Goal: Task Accomplishment & Management: Manage account settings

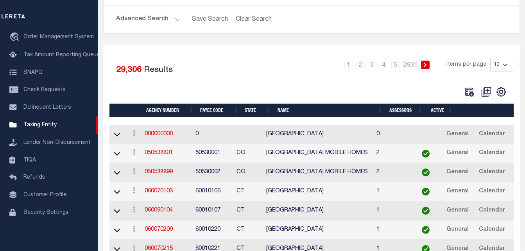
scroll to position [117, 0]
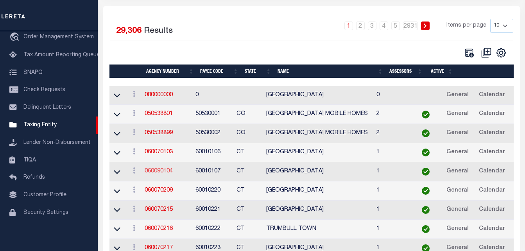
click at [162, 173] on link "060090104" at bounding box center [159, 171] width 28 height 5
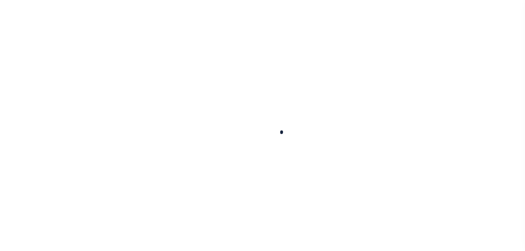
select select
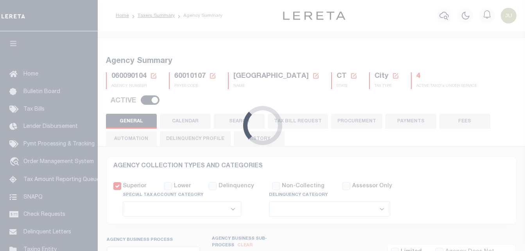
checkbox input "false"
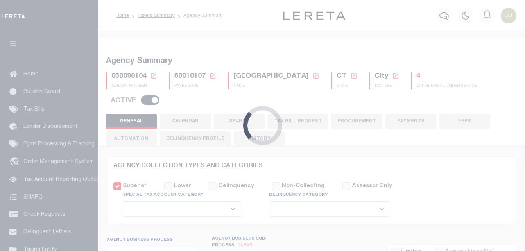
type input "900104004"
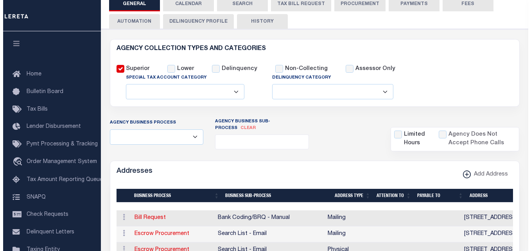
scroll to position [156, 0]
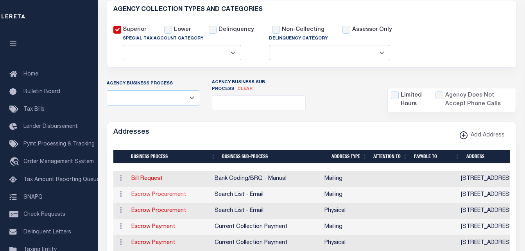
click at [144, 192] on link "Escrow Procurement" at bounding box center [158, 194] width 55 height 5
select select "1"
checkbox input "false"
select select
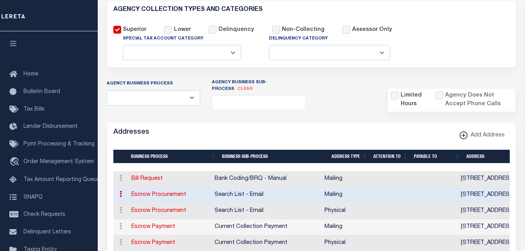
type input "PO BOX 273"
type input "SHELTON"
select select "CT"
type input "06484"
checkbox input "true"
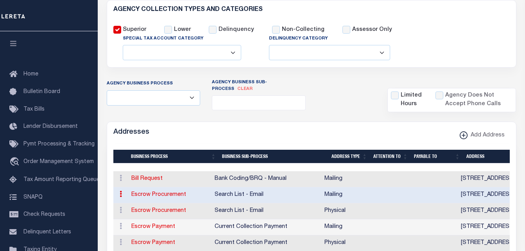
select select "2"
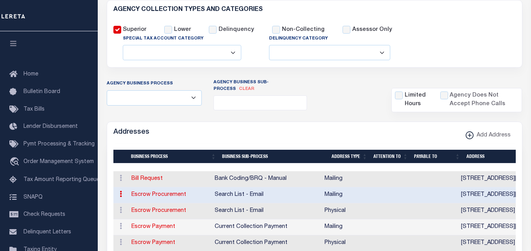
select select "5"
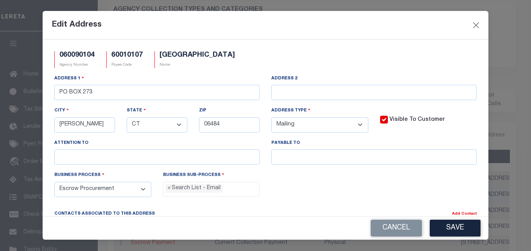
click at [144, 174] on div "Business Process - Select - All Automation Bill Request Delinquency Payment Del…" at bounding box center [102, 184] width 97 height 26
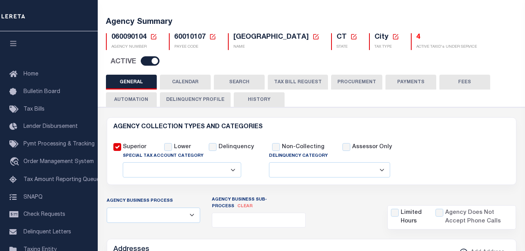
scroll to position [0, 0]
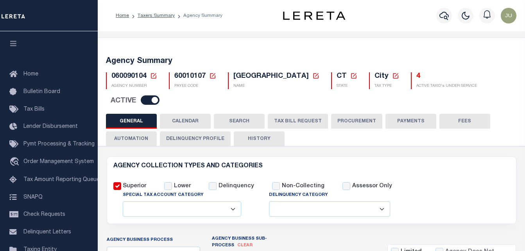
click at [176, 114] on button "CALENDAR" at bounding box center [185, 121] width 51 height 15
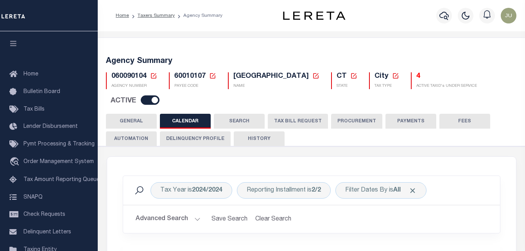
checkbox input "false"
type input "1"
